Goal: Transaction & Acquisition: Obtain resource

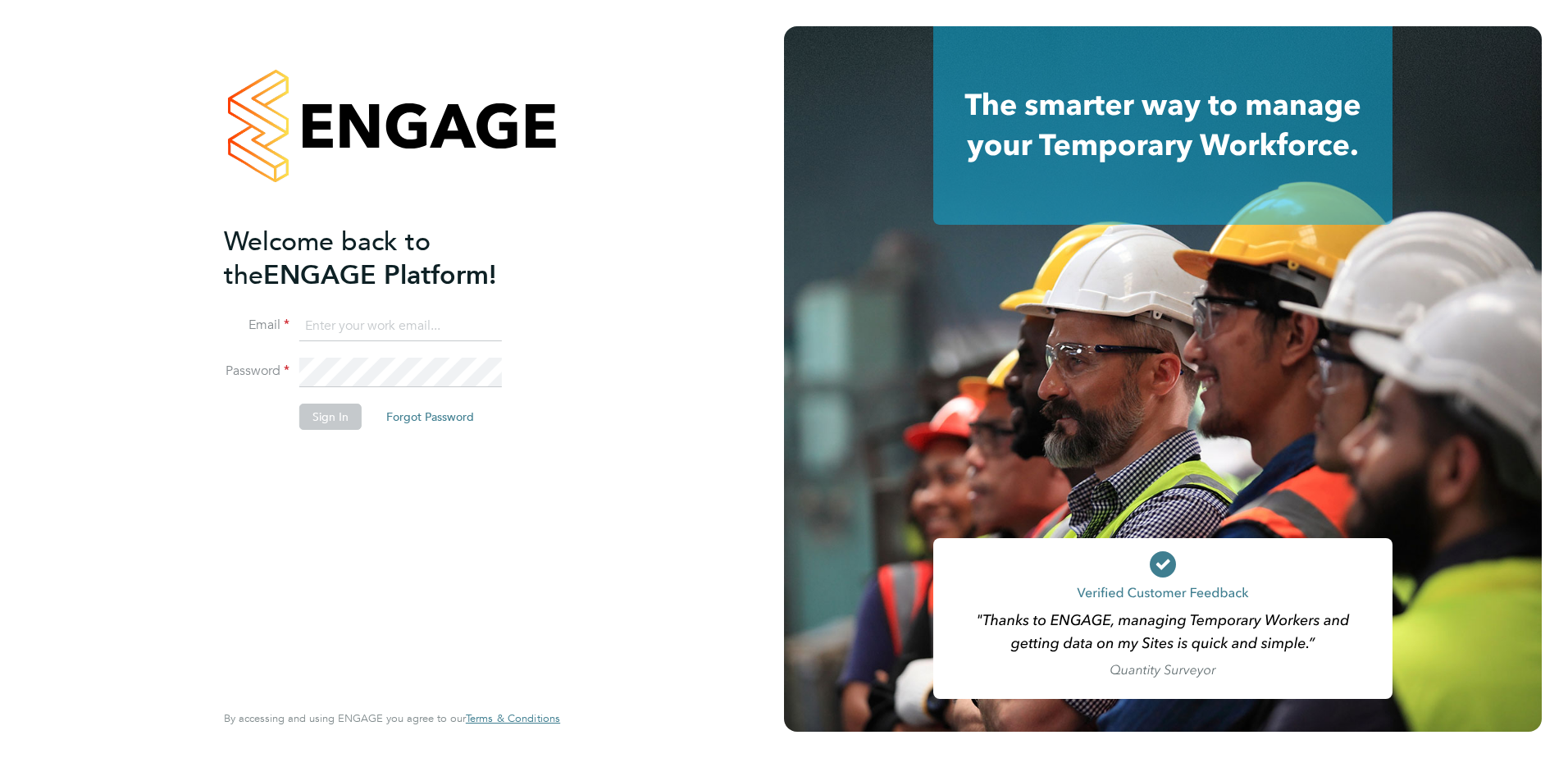
type input "clare.foster@vistry.co.uk"
click at [331, 417] on button "Sign In" at bounding box center [330, 416] width 62 height 27
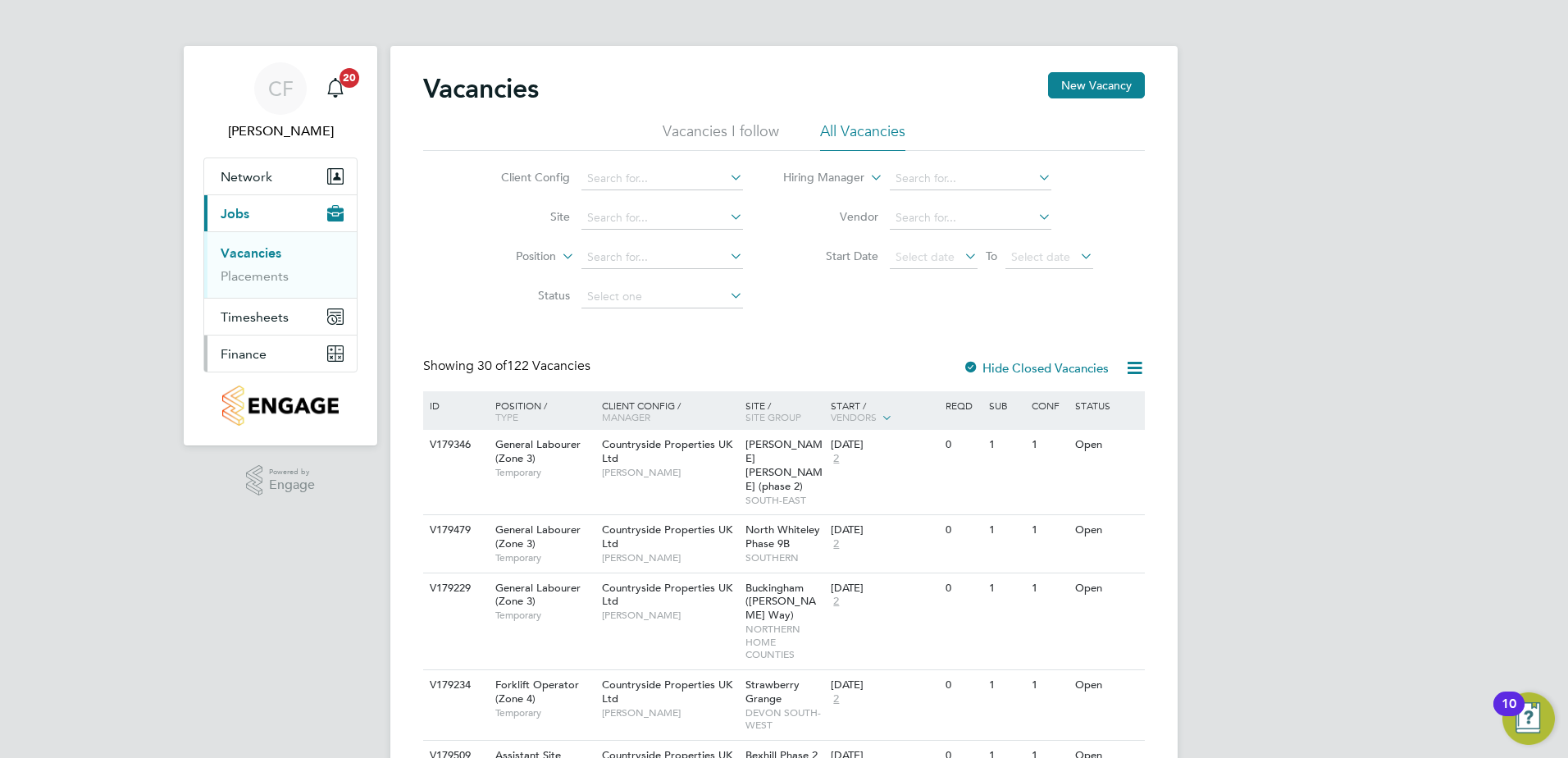
click at [246, 357] on span "Finance" at bounding box center [243, 354] width 46 height 16
click at [242, 350] on span "Finance" at bounding box center [243, 354] width 46 height 16
click at [260, 325] on link "Invoices & Credit Notes" at bounding box center [272, 335] width 102 height 32
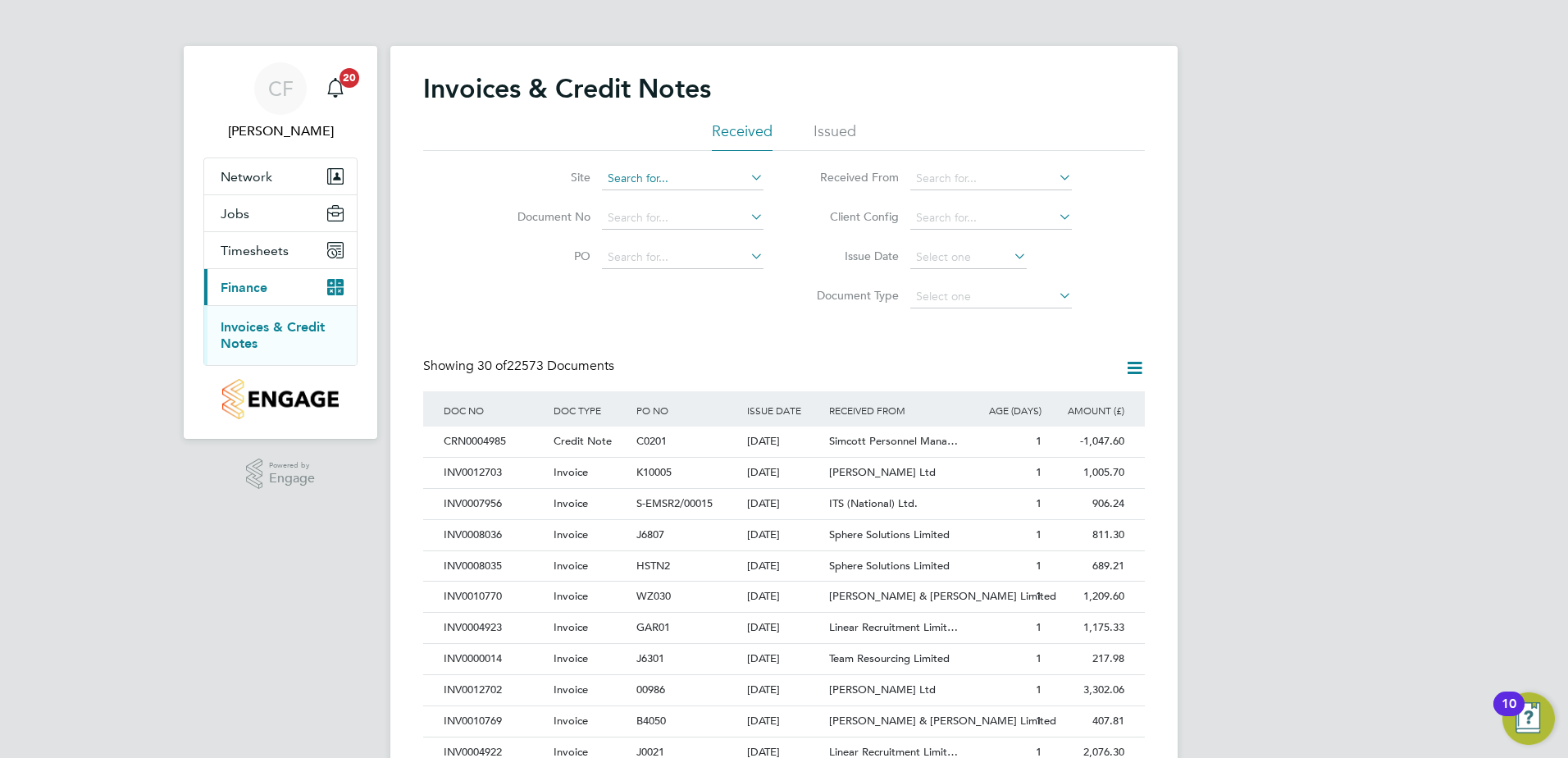
click at [679, 179] on input at bounding box center [683, 178] width 161 height 23
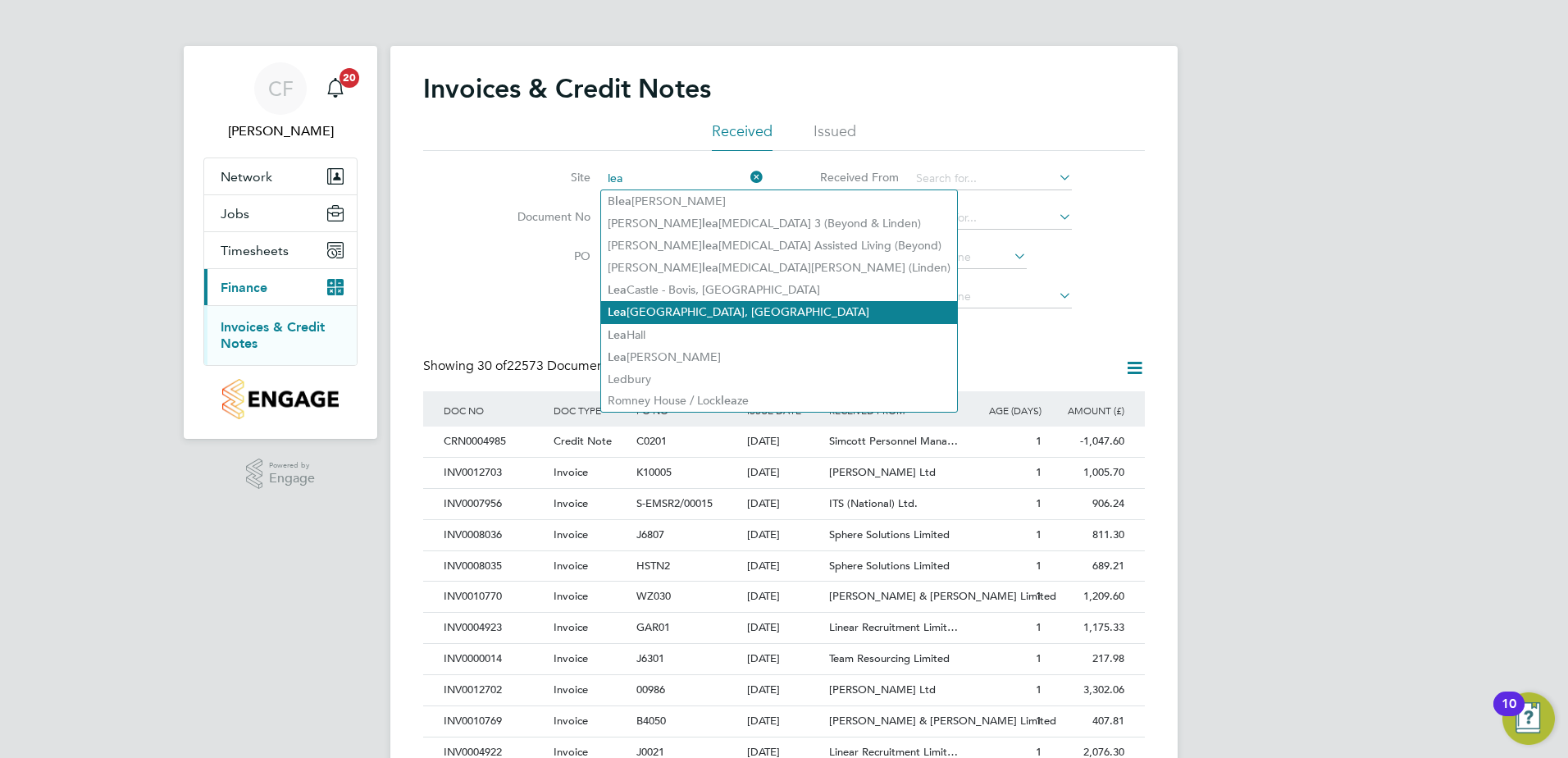
click at [717, 301] on li "[GEOGRAPHIC_DATA][PERSON_NAME][GEOGRAPHIC_DATA], [GEOGRAPHIC_DATA]" at bounding box center [780, 312] width 356 height 23
type input "[GEOGRAPHIC_DATA][PERSON_NAME][GEOGRAPHIC_DATA], [GEOGRAPHIC_DATA]"
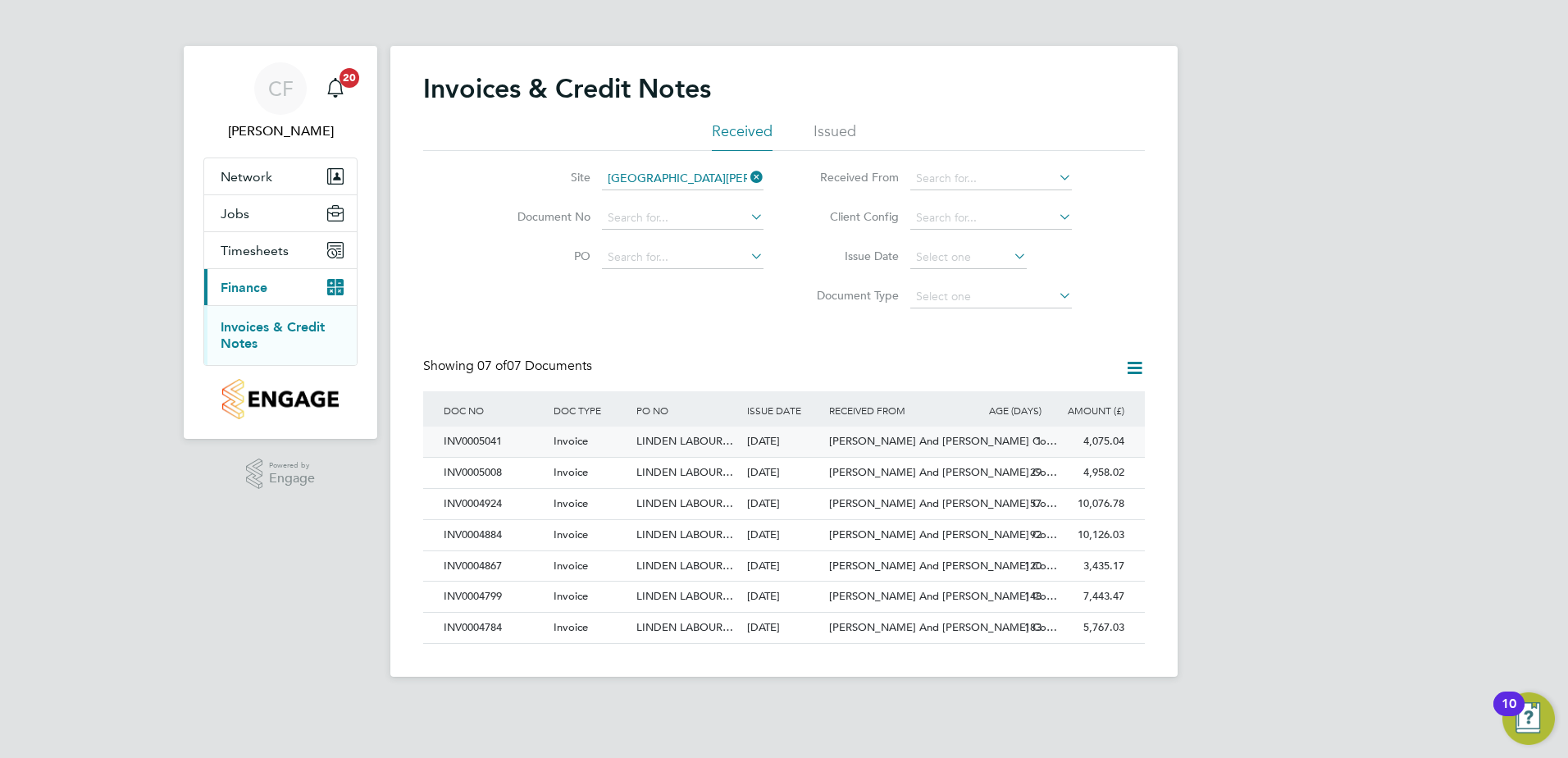
click at [534, 446] on div "INV0005041" at bounding box center [495, 441] width 110 height 31
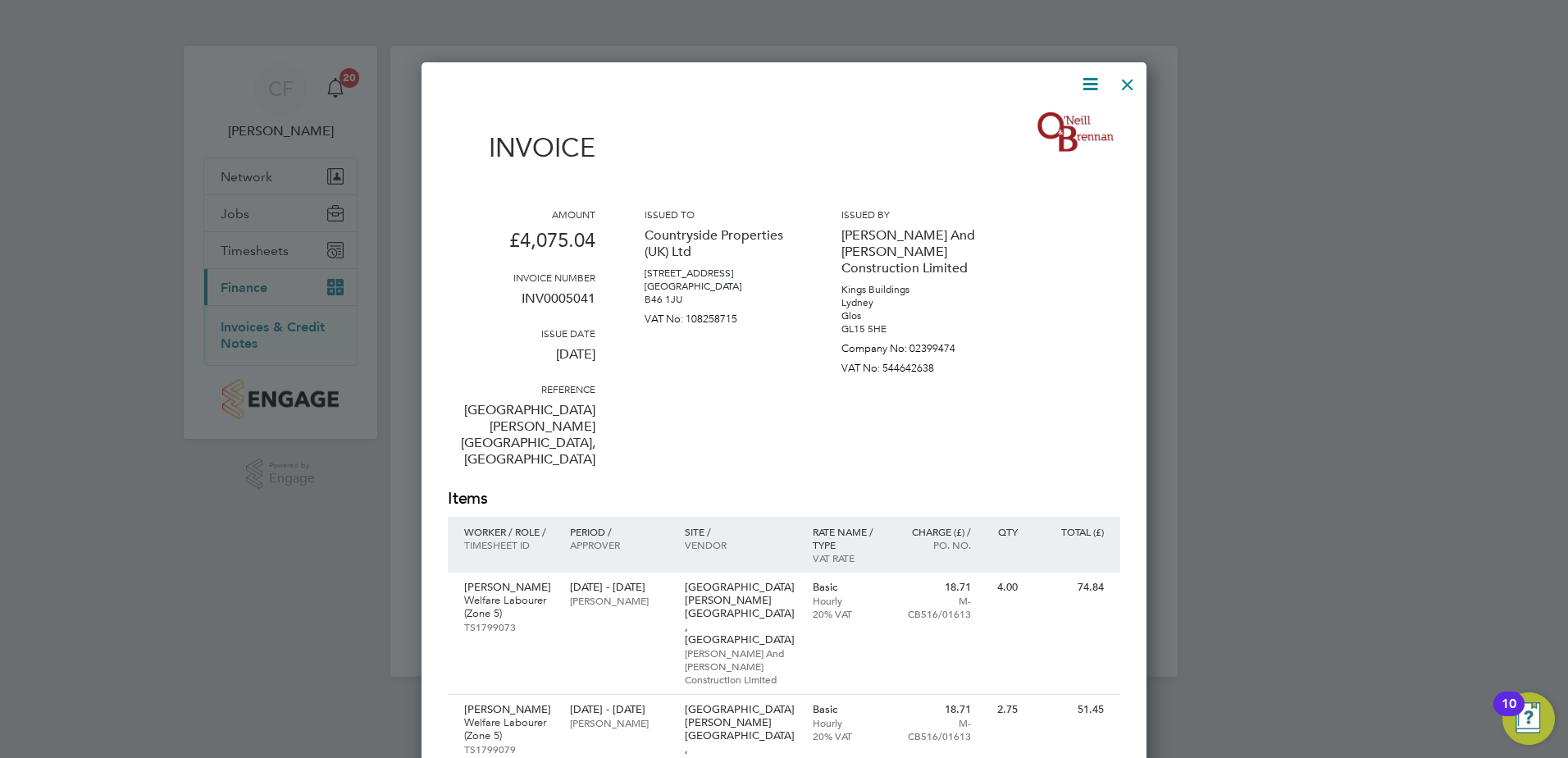
drag, startPoint x: 886, startPoint y: 378, endPoint x: 804, endPoint y: 366, distance: 82.9
click at [804, 366] on div "Amount £4,075.04 Invoice number INV0005041 Issue date [DATE] Reference [GEOGRAP…" at bounding box center [784, 347] width 672 height 280
click at [1086, 90] on icon at bounding box center [1091, 84] width 21 height 21
click at [1064, 118] on li "Download Invoice" at bounding box center [1040, 122] width 113 height 23
click at [1132, 82] on div at bounding box center [1128, 81] width 30 height 30
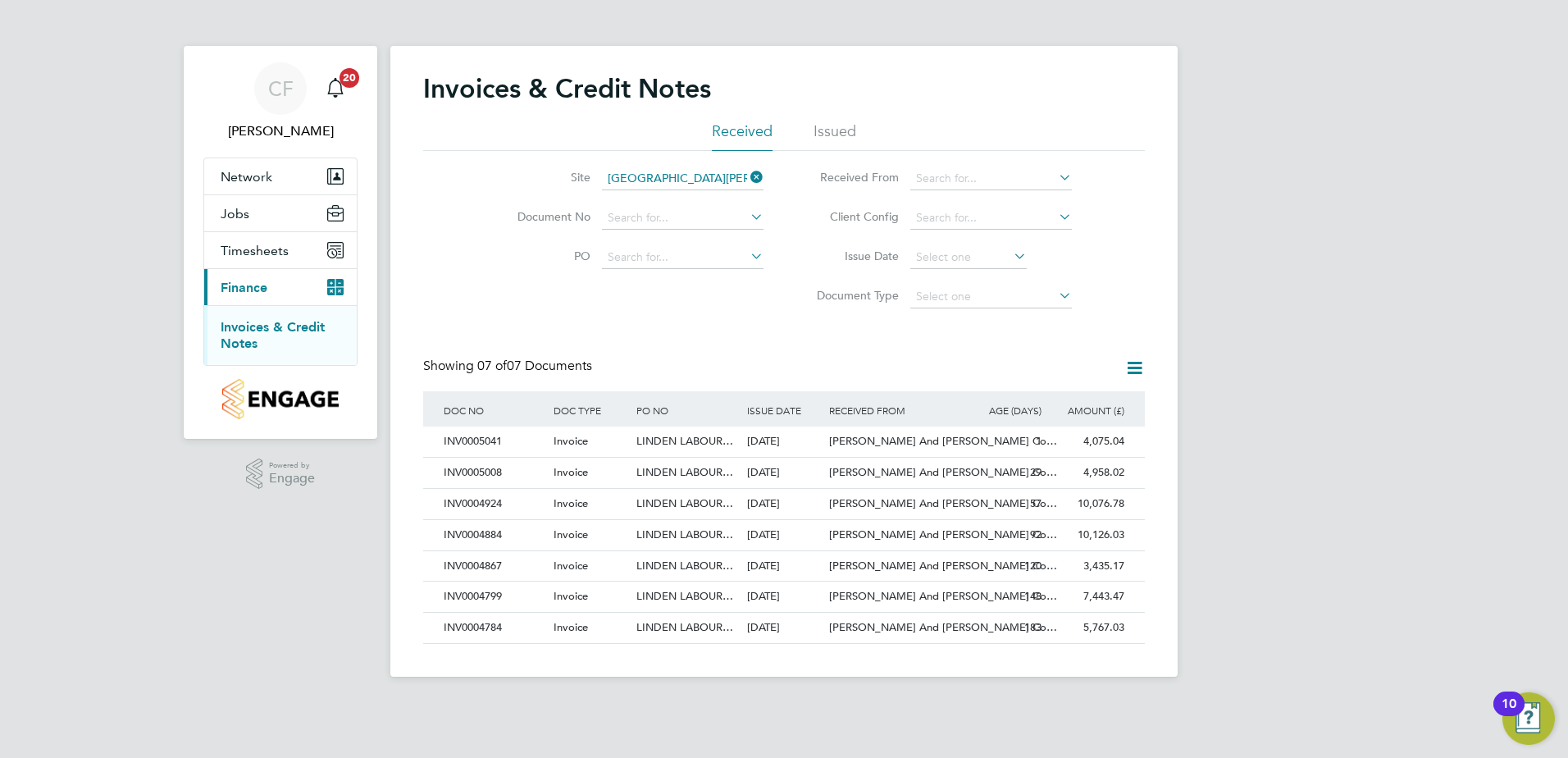
click at [747, 175] on icon at bounding box center [747, 176] width 0 height 23
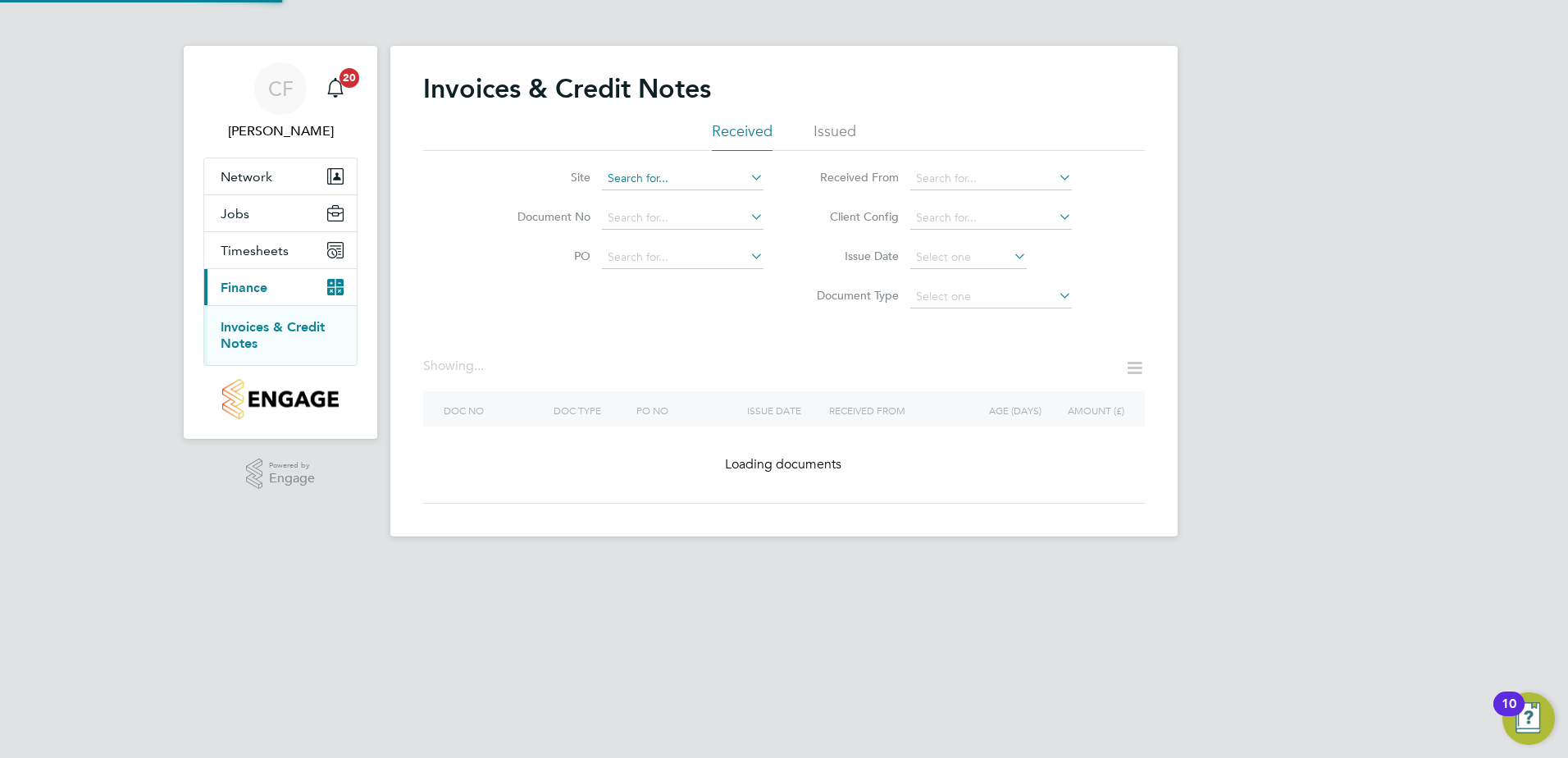
click at [727, 175] on input at bounding box center [683, 178] width 161 height 23
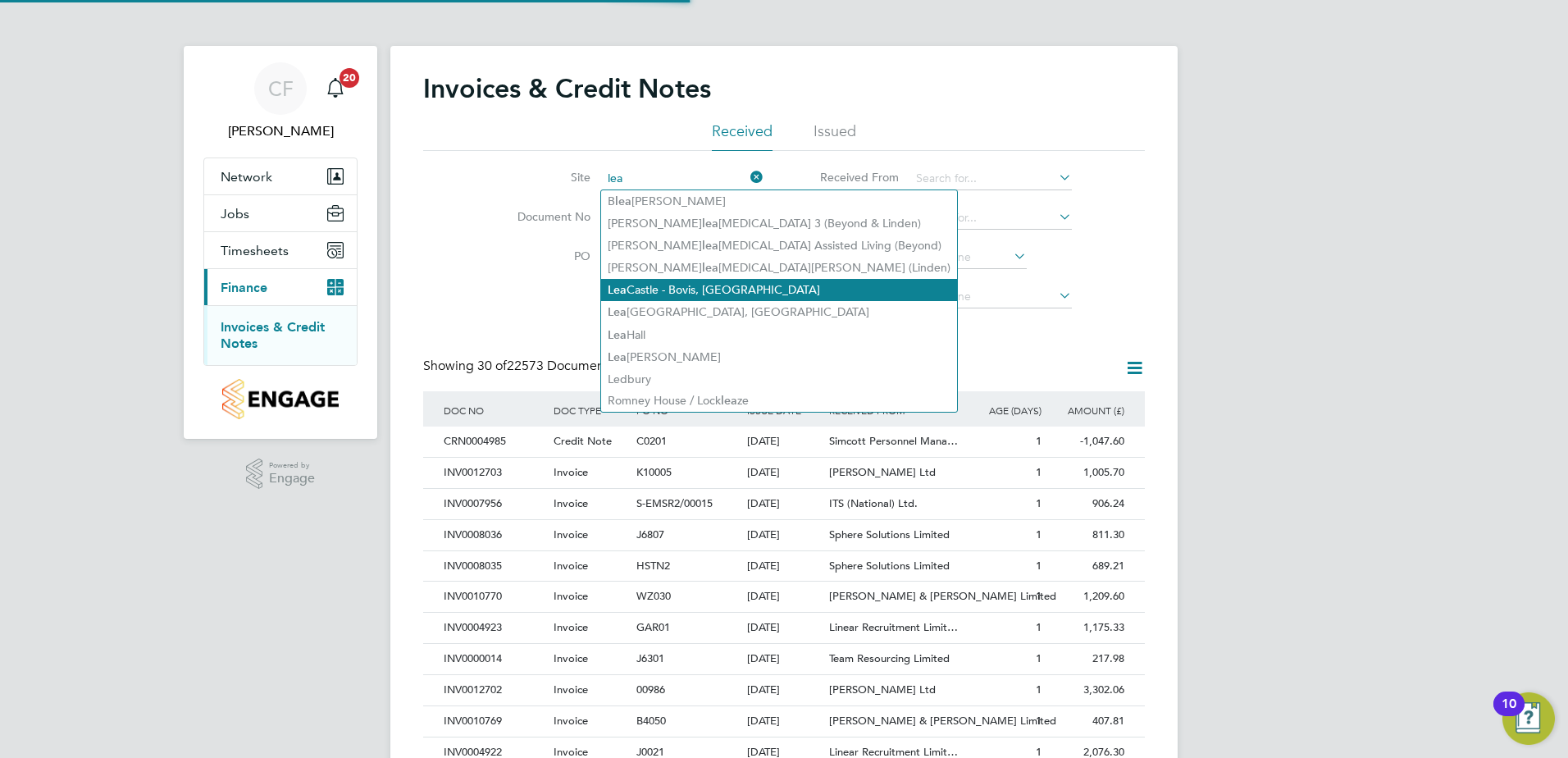
click at [675, 280] on li "[PERSON_NAME] - Bovis, [GEOGRAPHIC_DATA]" at bounding box center [780, 289] width 356 height 23
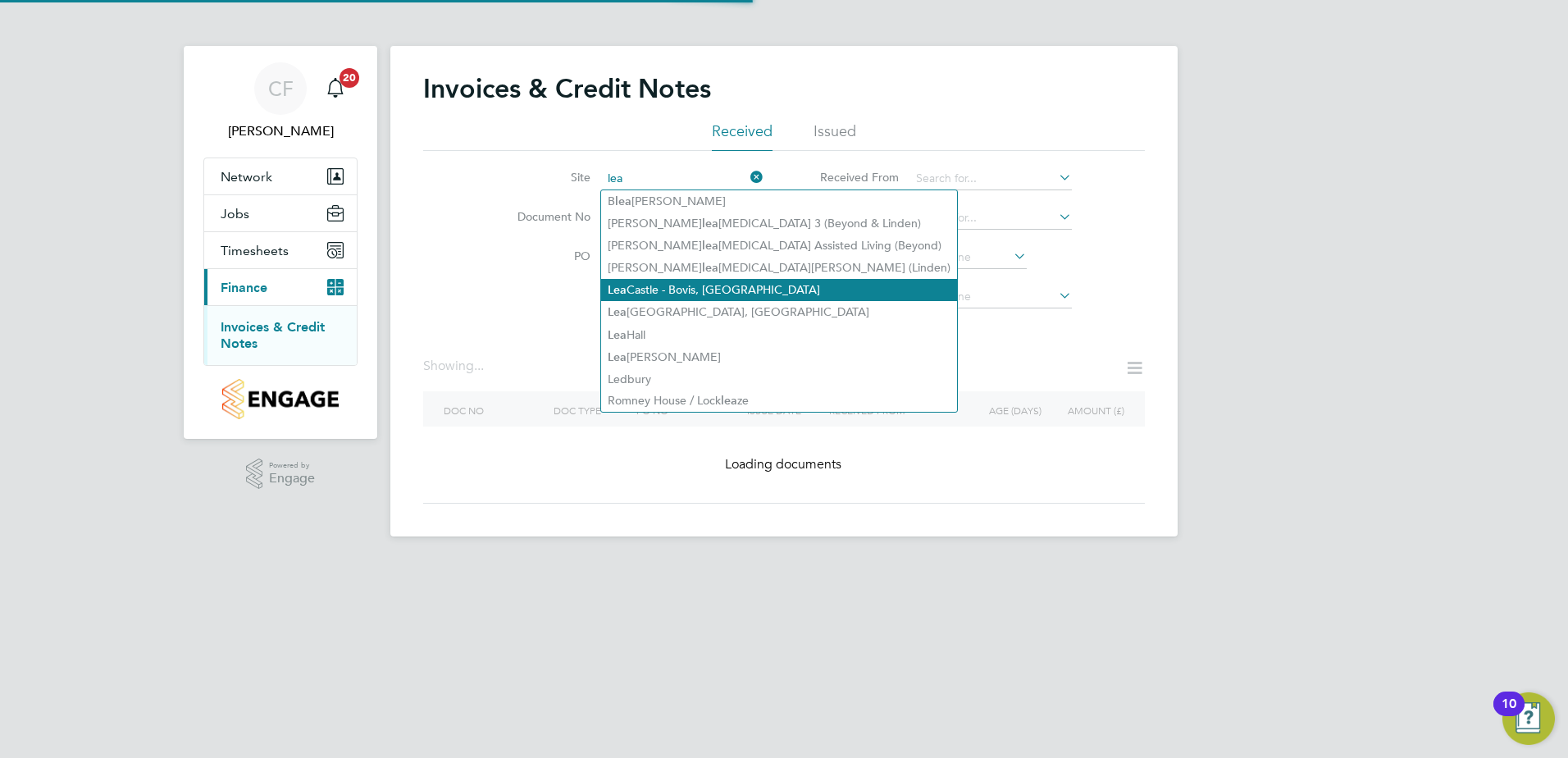
type input "[PERSON_NAME] - Bovis, [GEOGRAPHIC_DATA]"
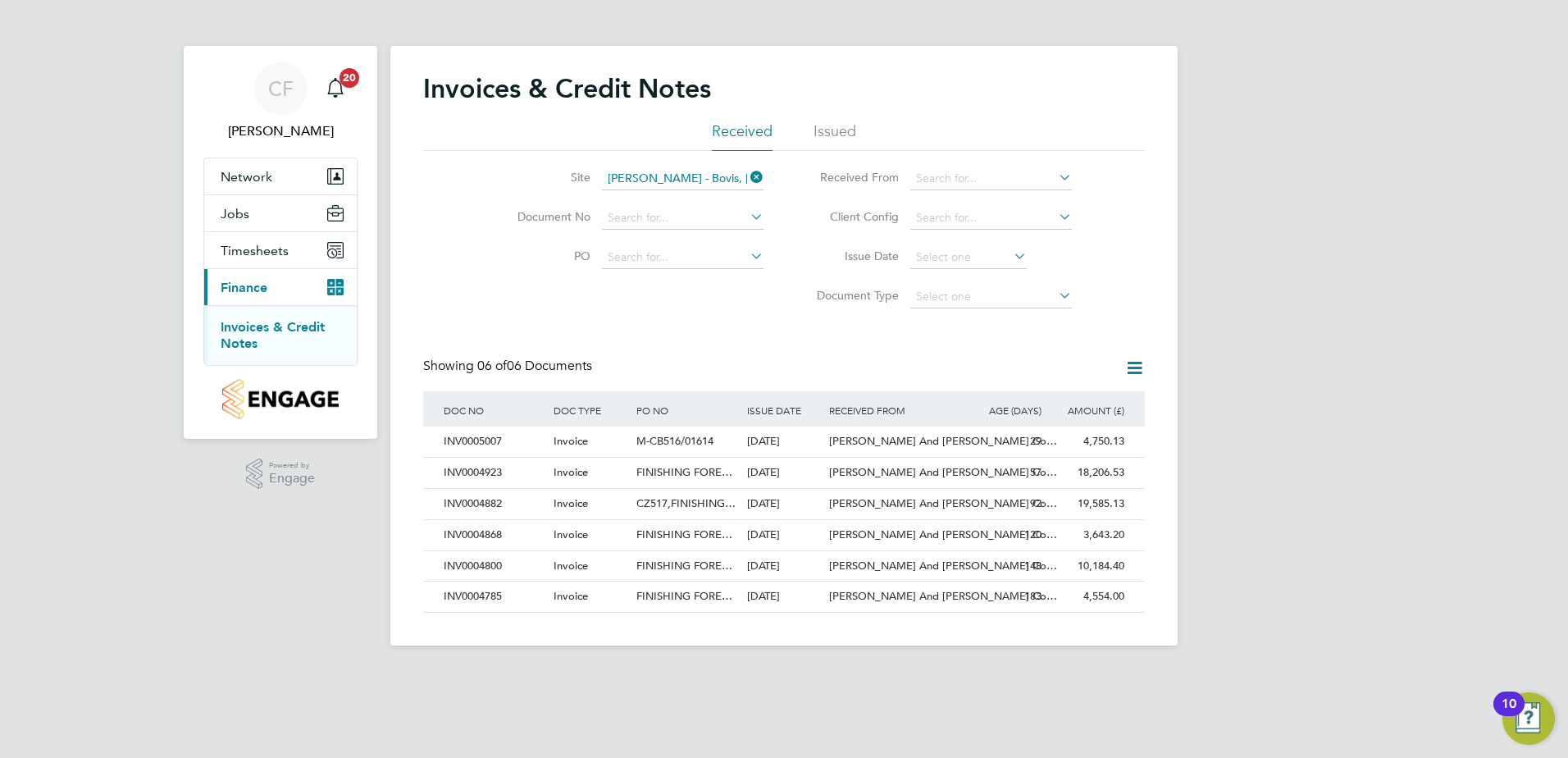
scroll to position [32, 111]
